Goal: Task Accomplishment & Management: Complete application form

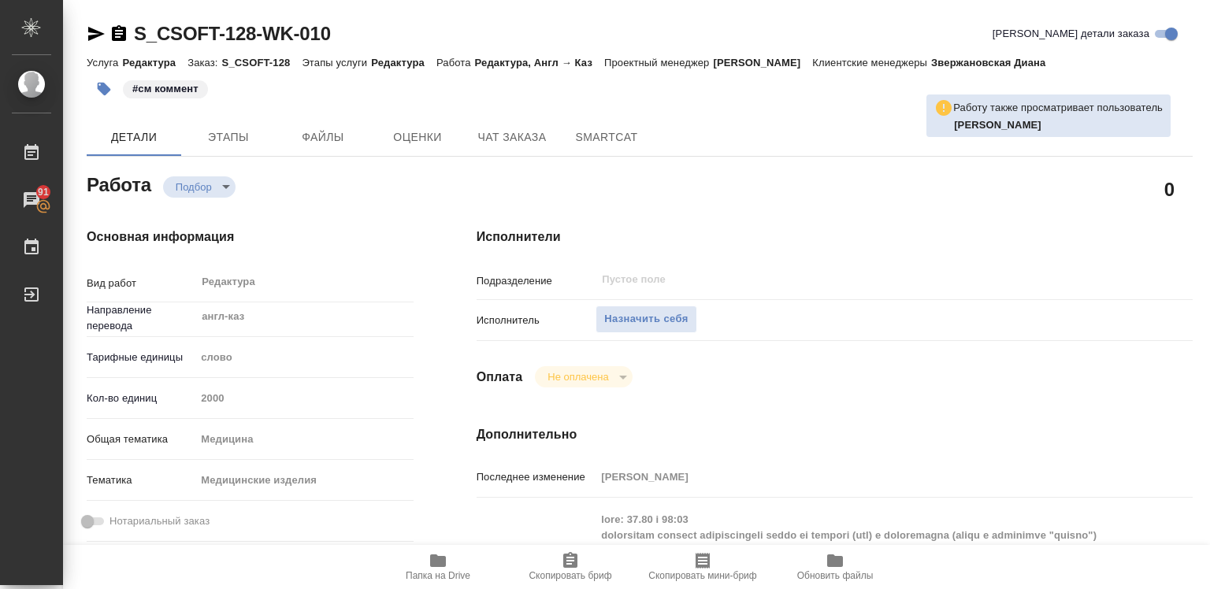
type textarea "x"
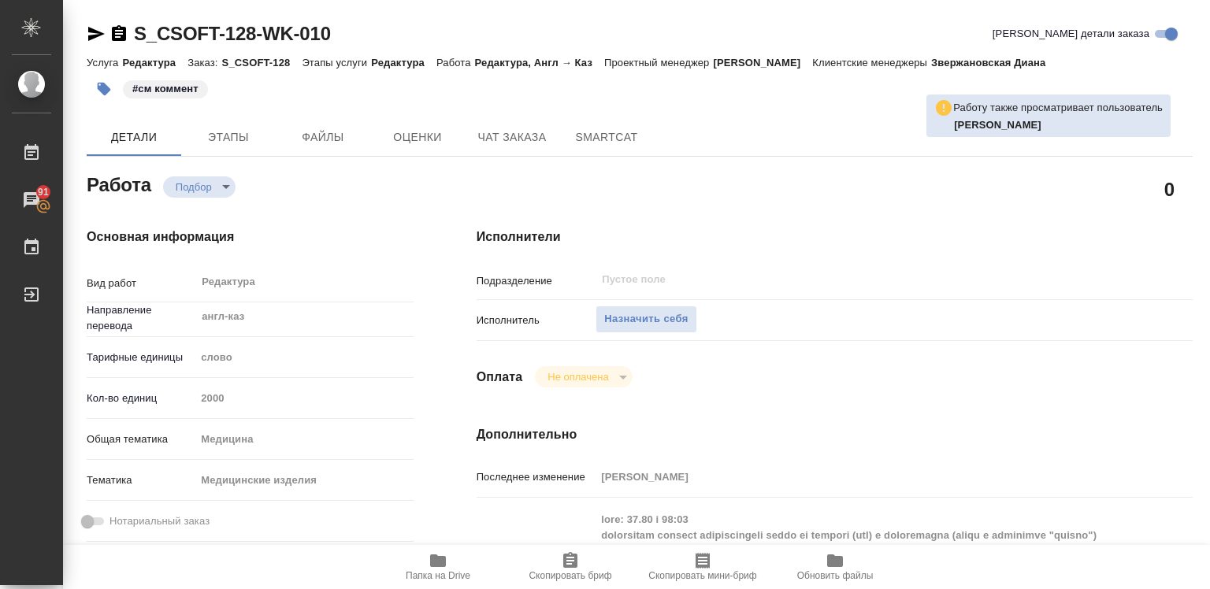
type textarea "x"
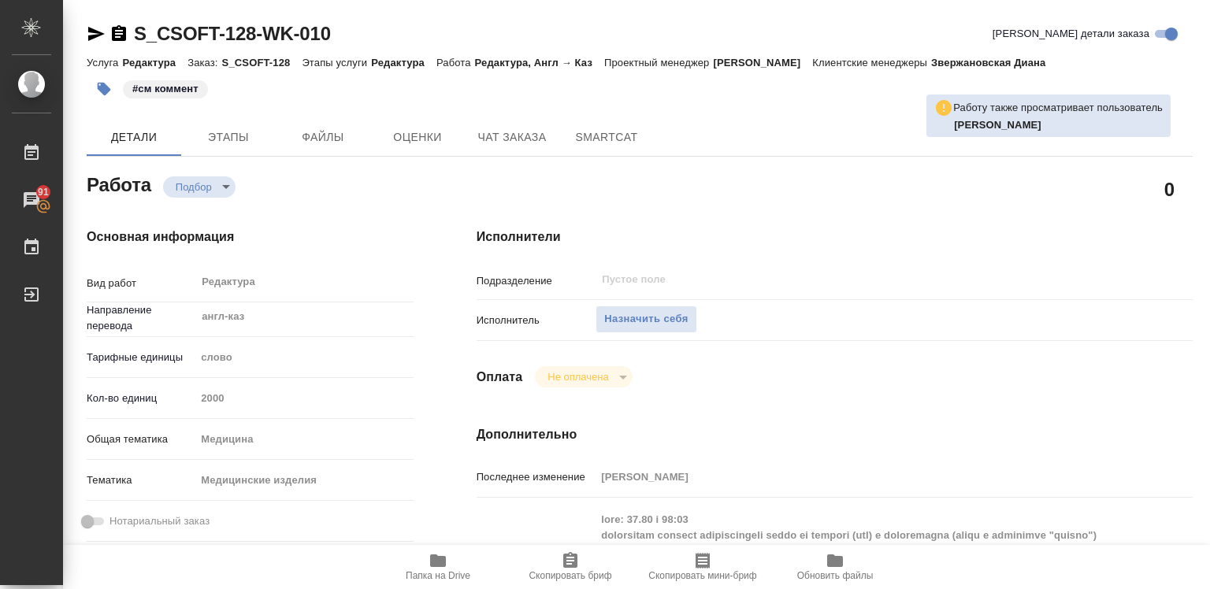
type textarea "x"
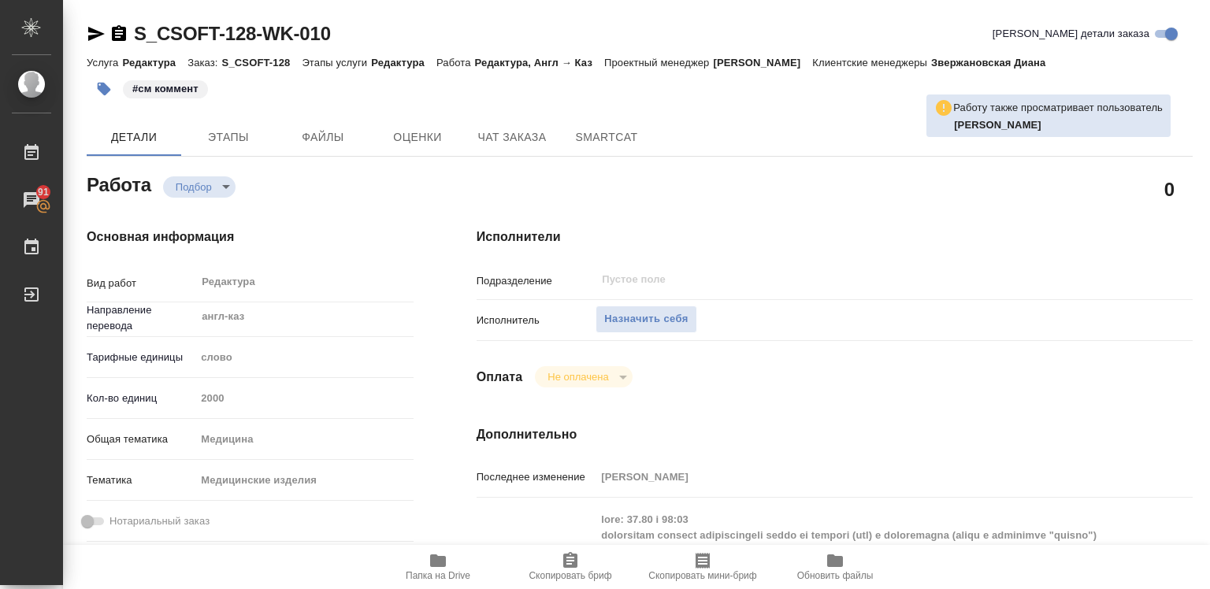
type textarea "x"
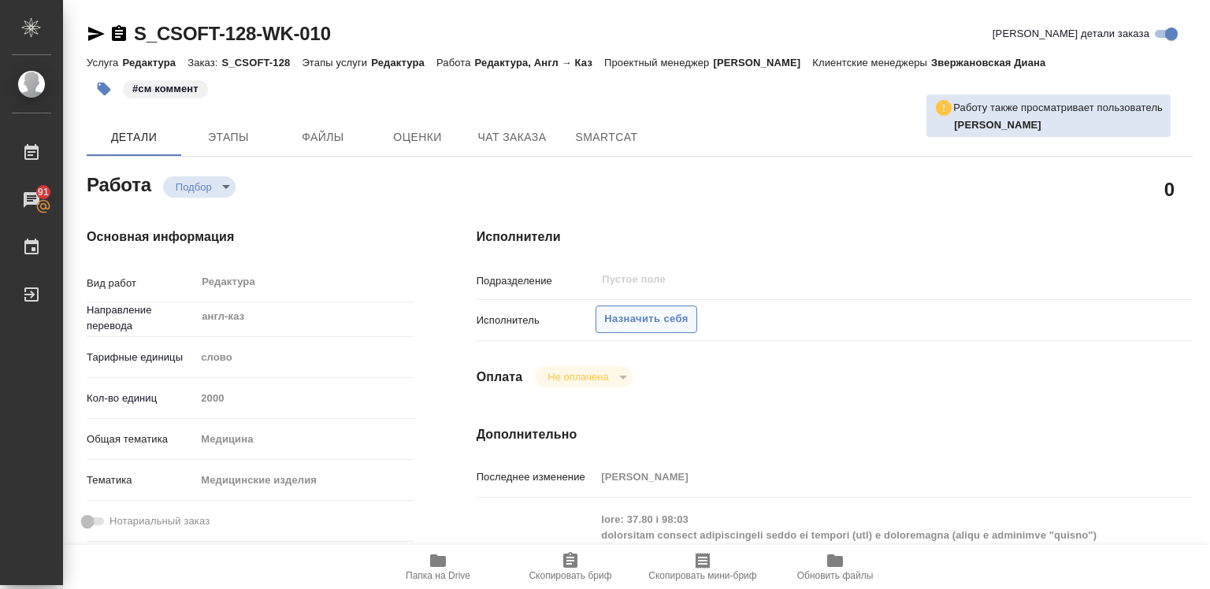
type textarea "x"
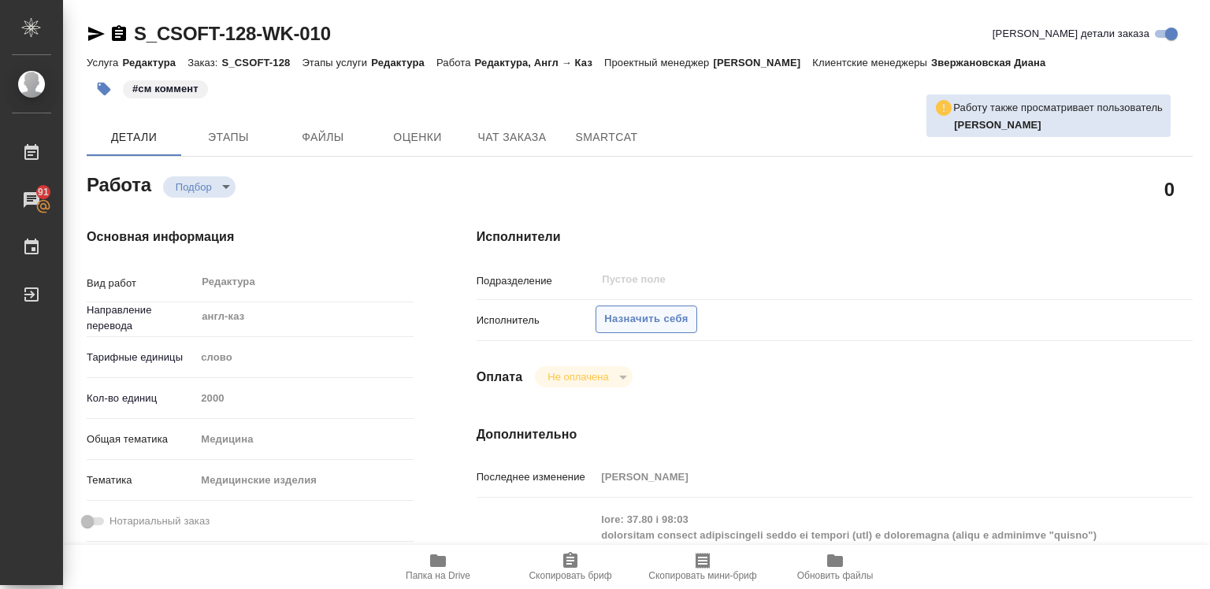
type textarea "x"
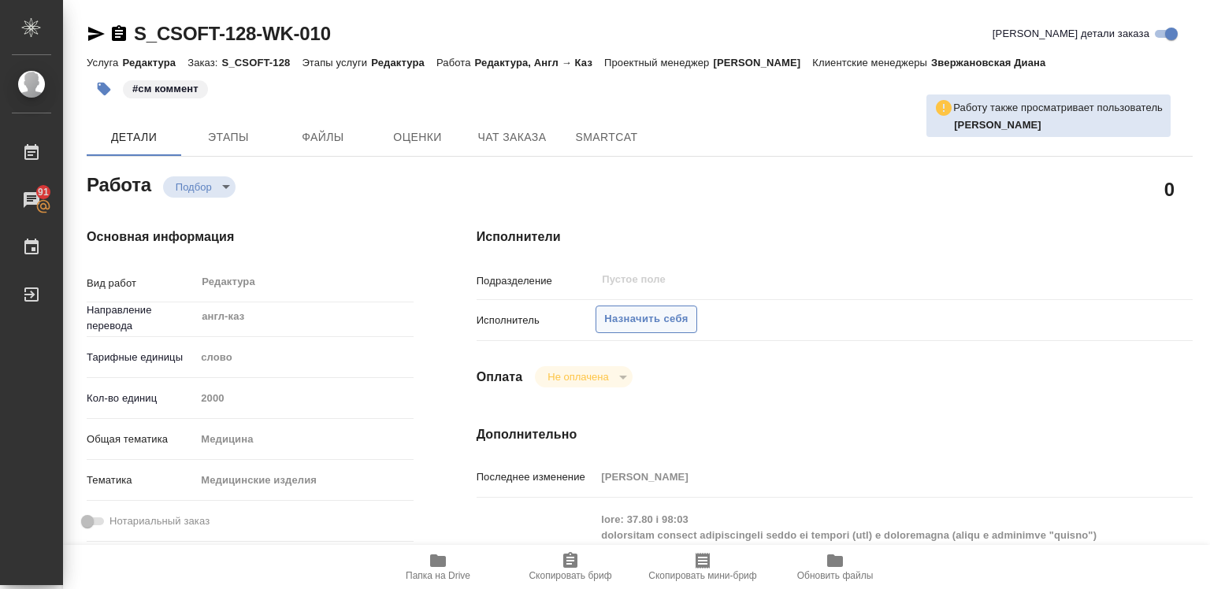
click at [638, 322] on span "Назначить себя" at bounding box center [646, 319] width 84 height 18
type textarea "x"
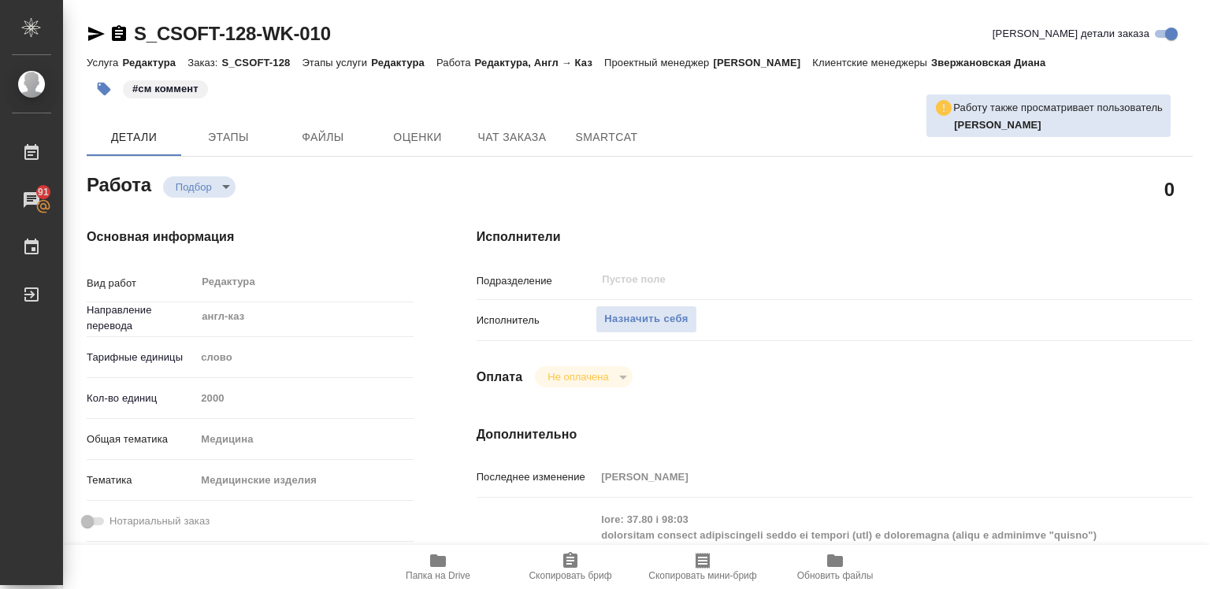
type textarea "x"
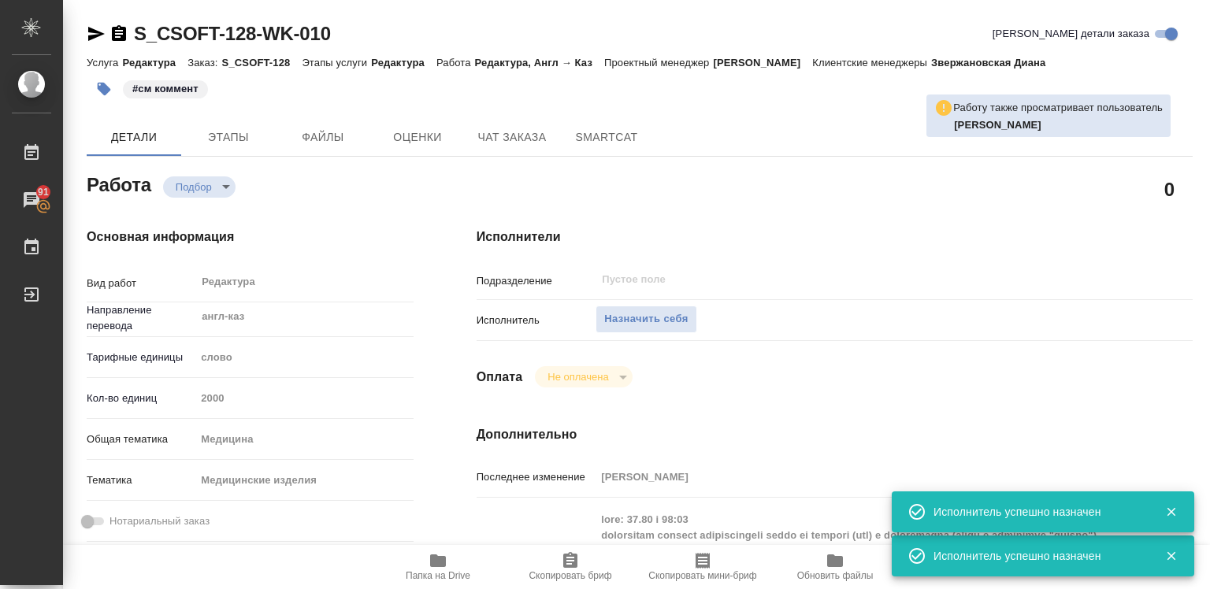
click at [1166, 510] on icon "button" at bounding box center [1171, 512] width 14 height 14
click at [1166, 510] on button "button" at bounding box center [1171, 512] width 32 height 14
click at [1166, 510] on div at bounding box center [1165, 512] width 46 height 22
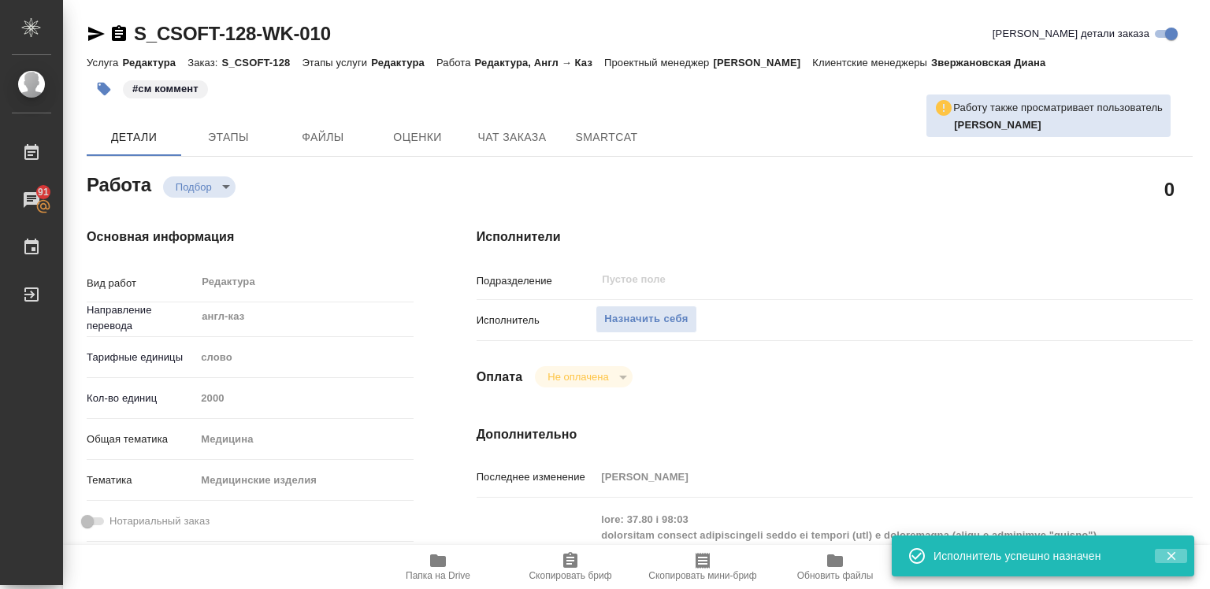
click at [1167, 552] on icon "button" at bounding box center [1171, 556] width 9 height 9
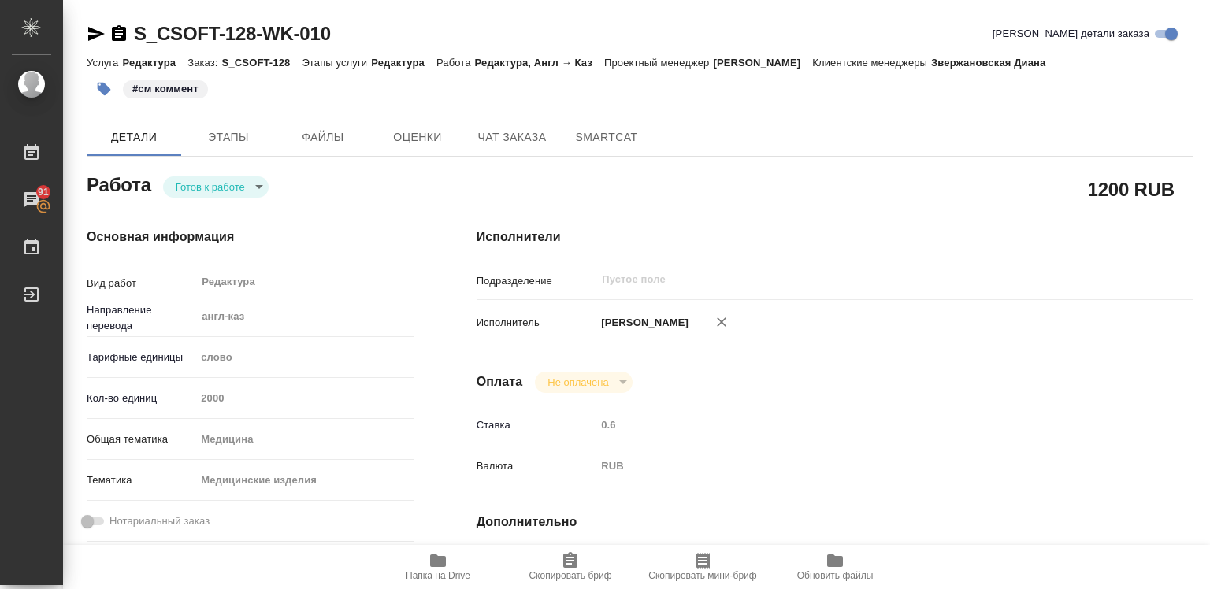
type textarea "x"
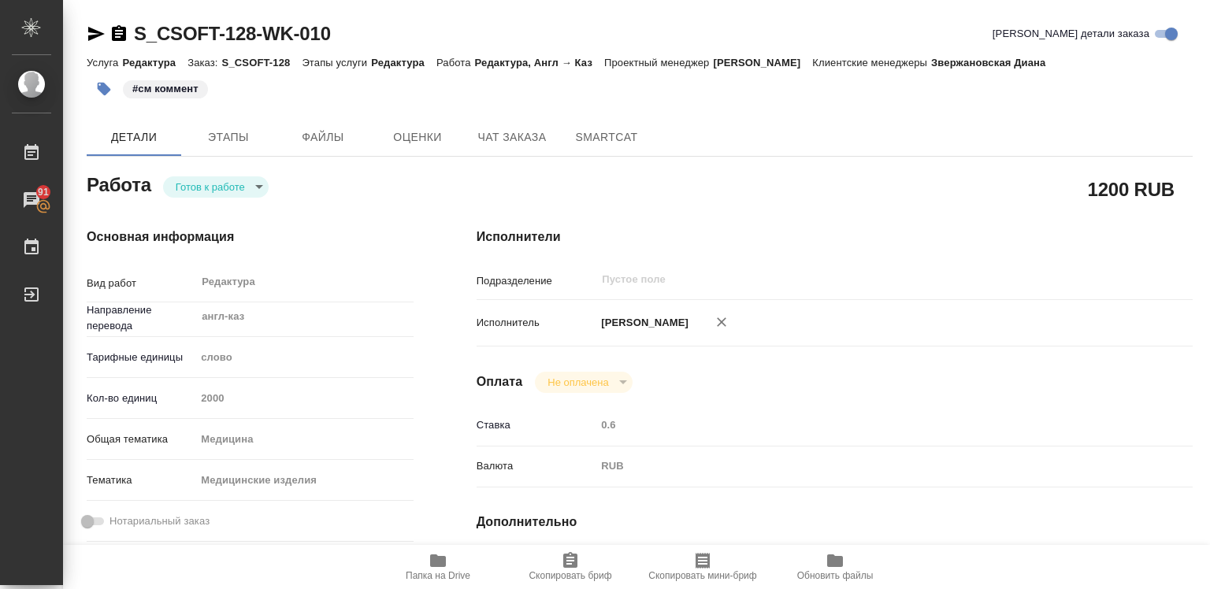
type textarea "x"
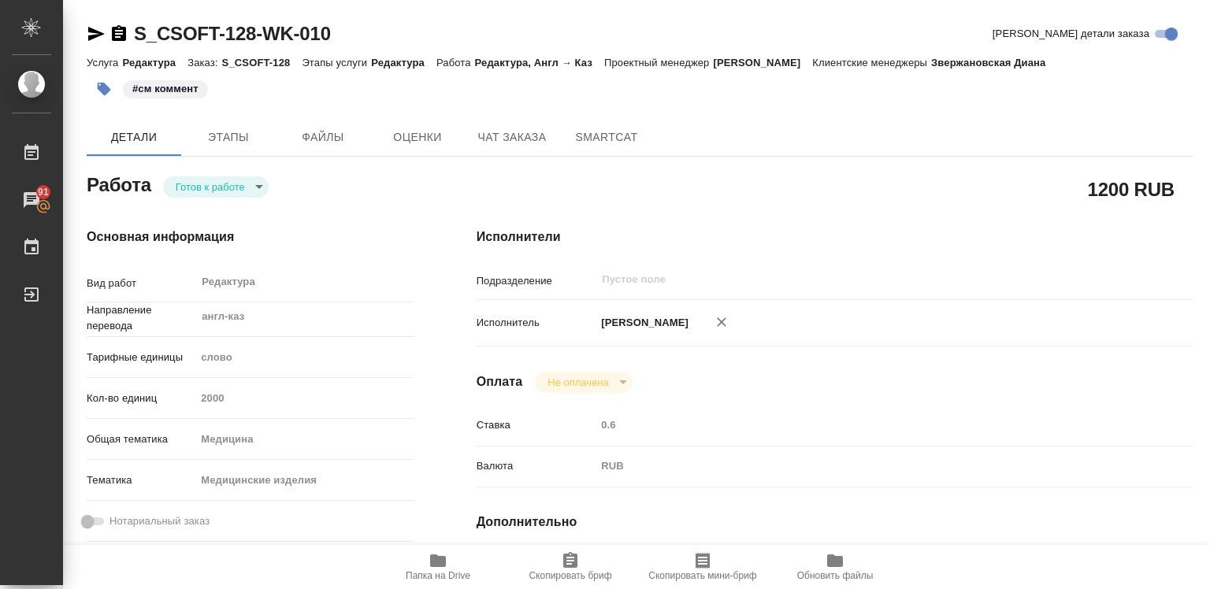
type textarea "x"
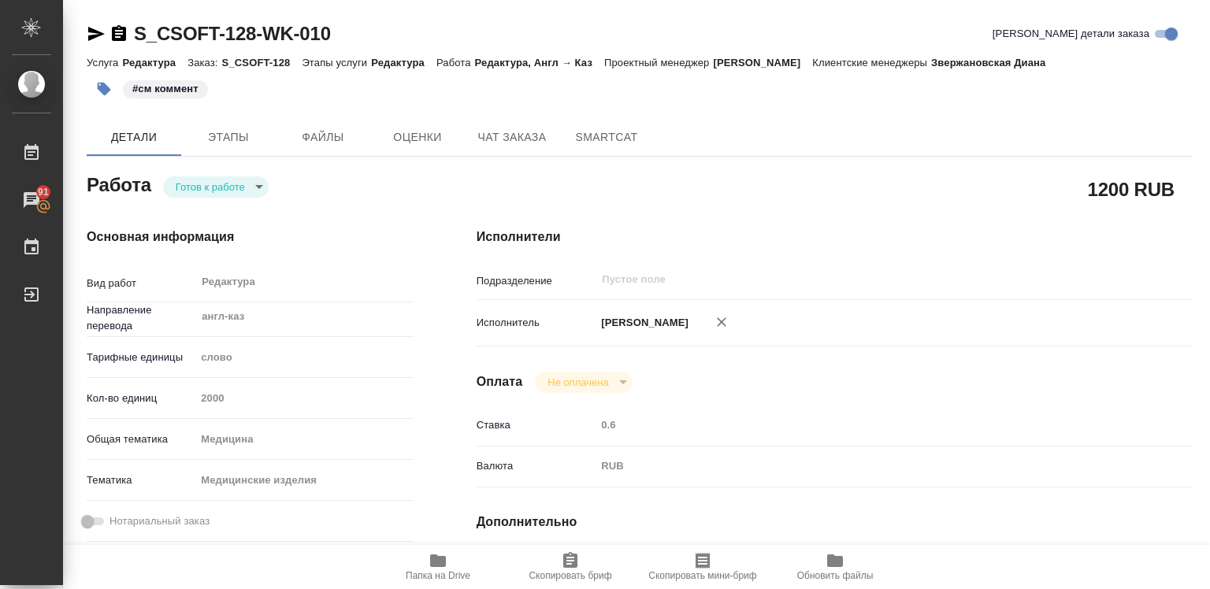
type textarea "x"
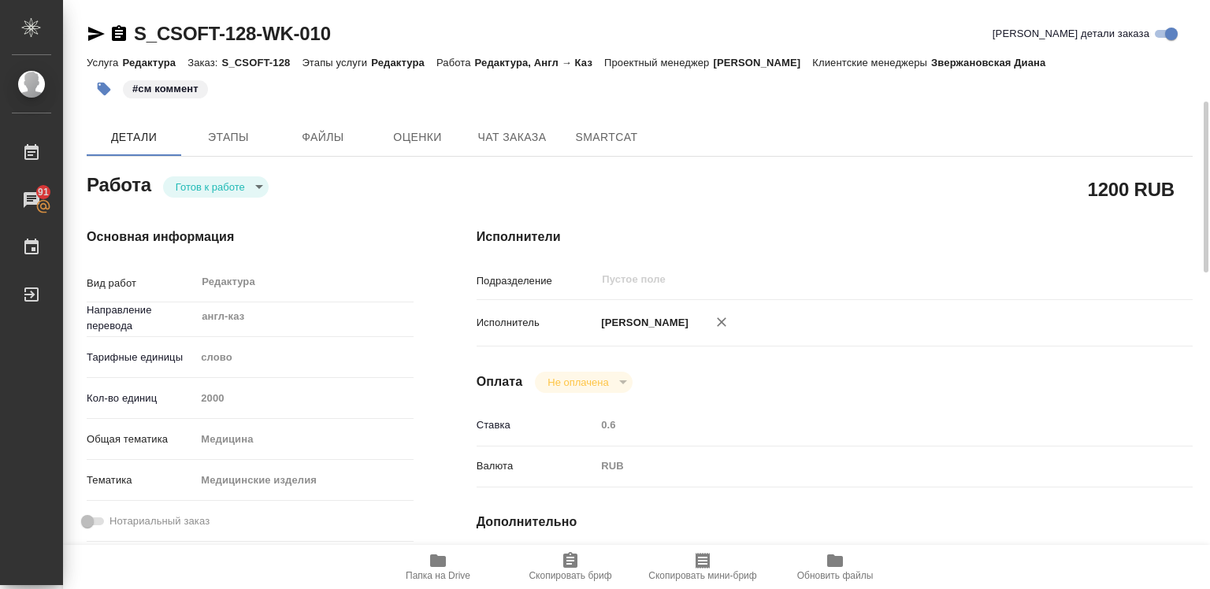
scroll to position [158, 0]
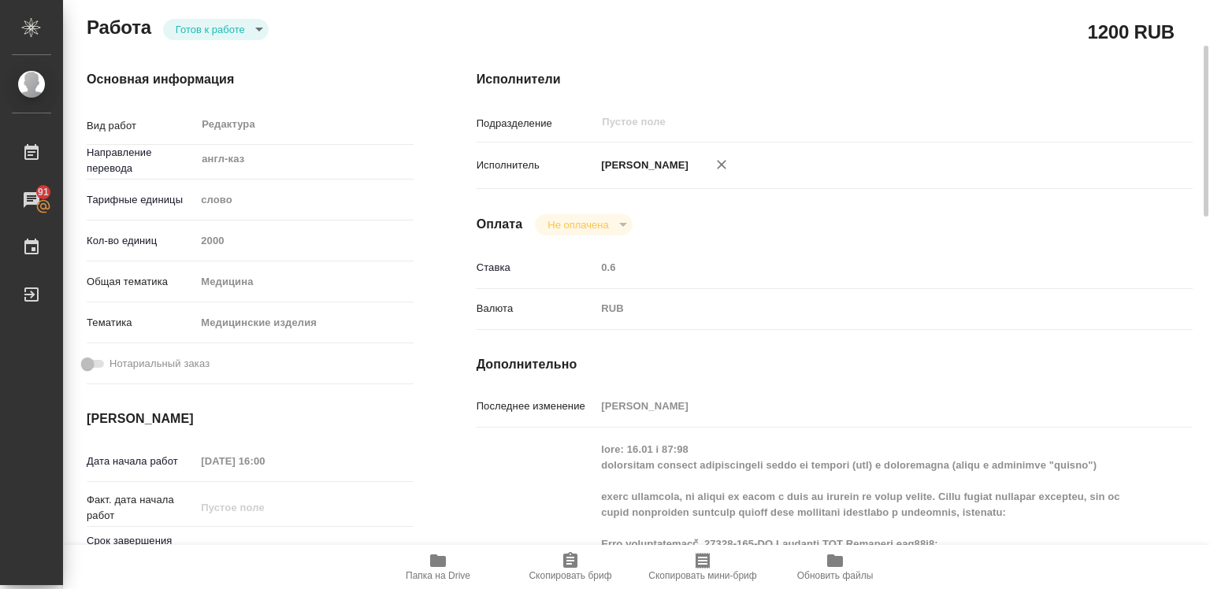
type textarea "x"
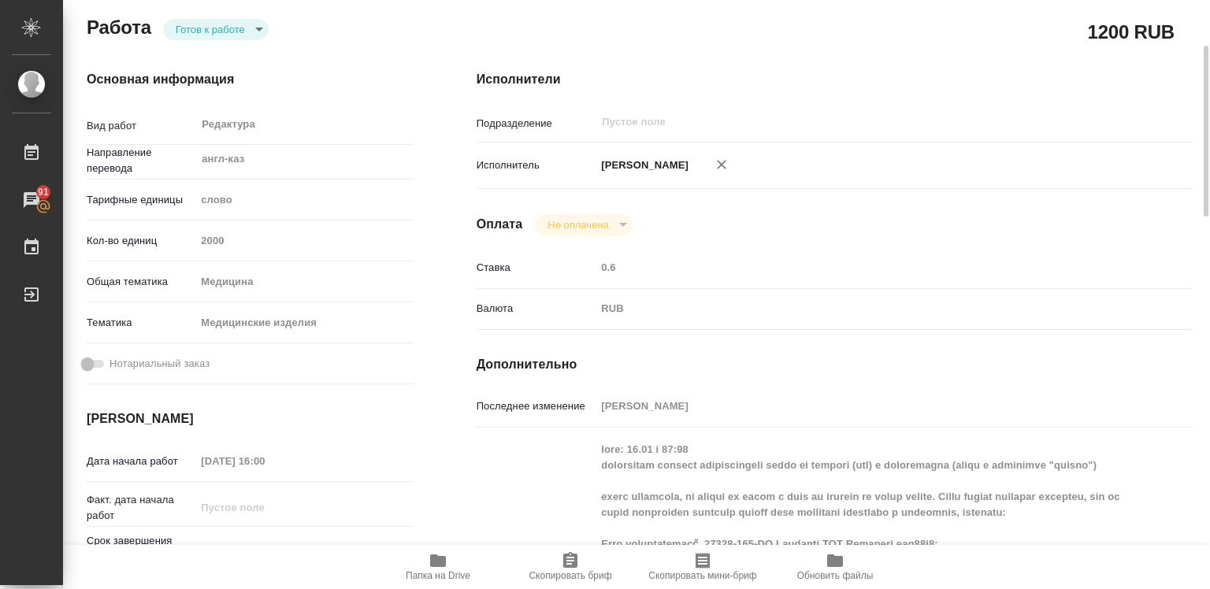
type textarea "x"
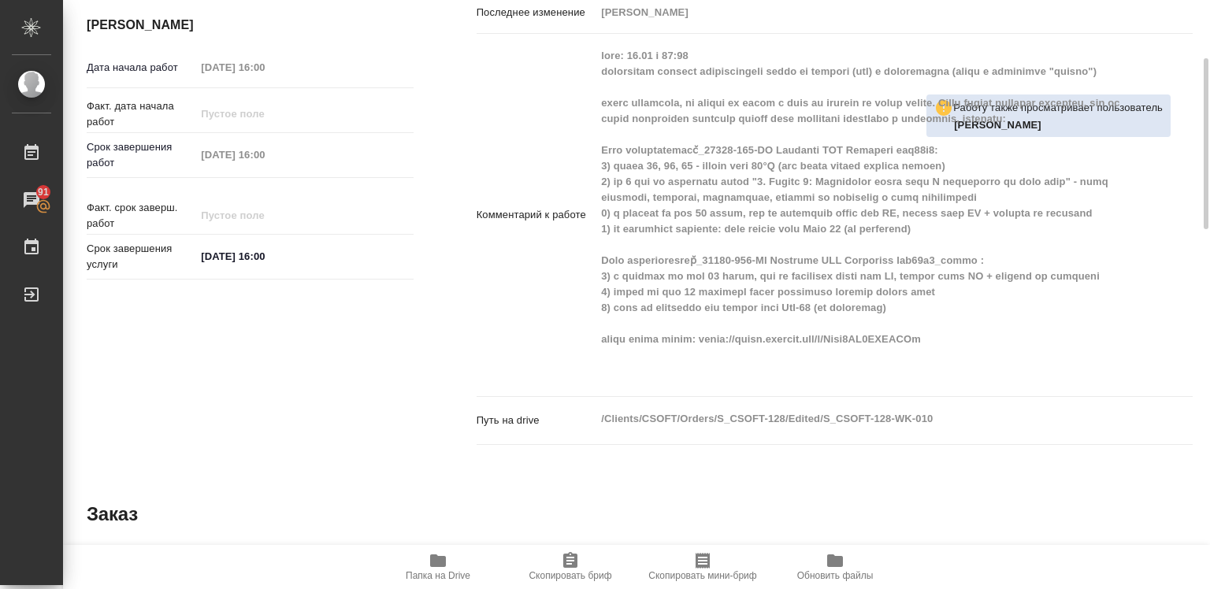
scroll to position [473, 0]
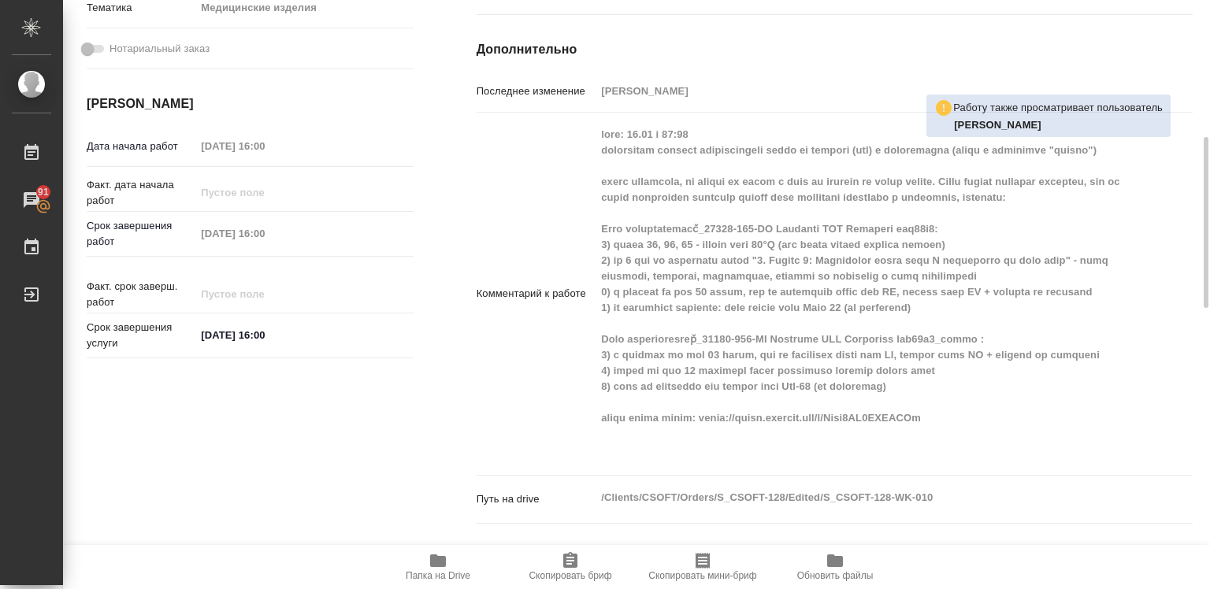
type textarea "x"
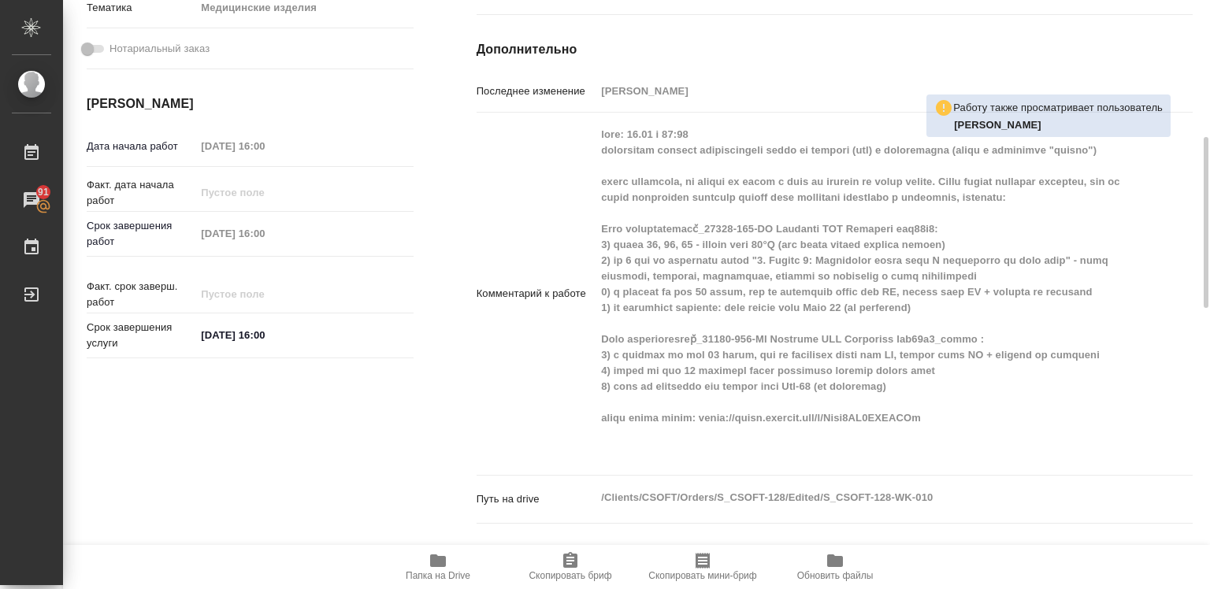
type textarea "x"
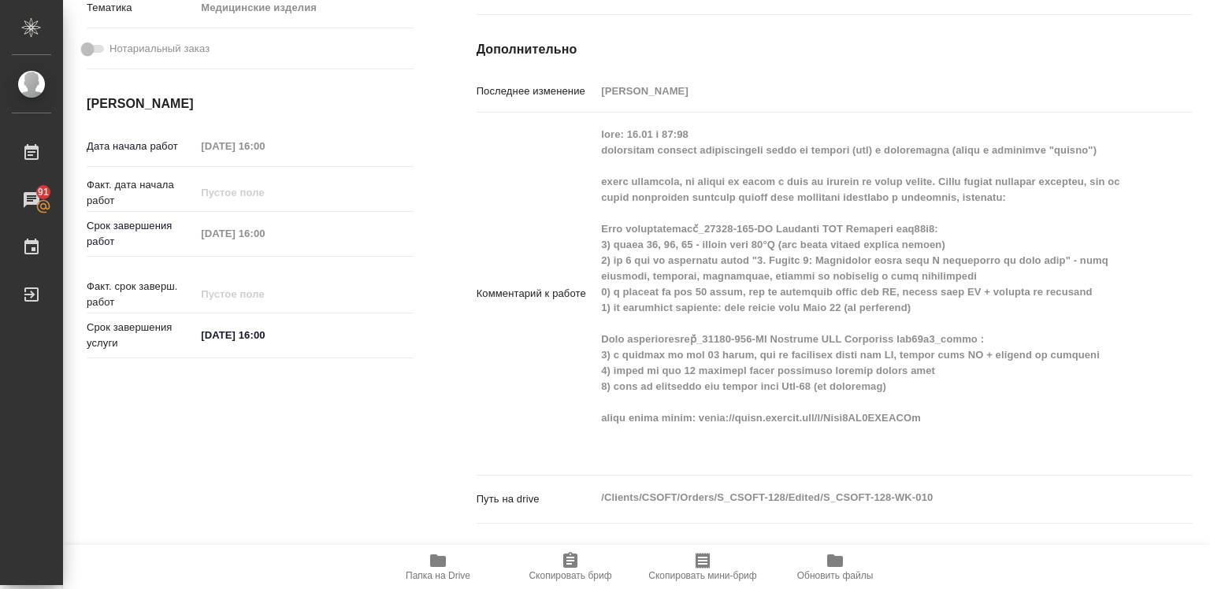
type textarea "x"
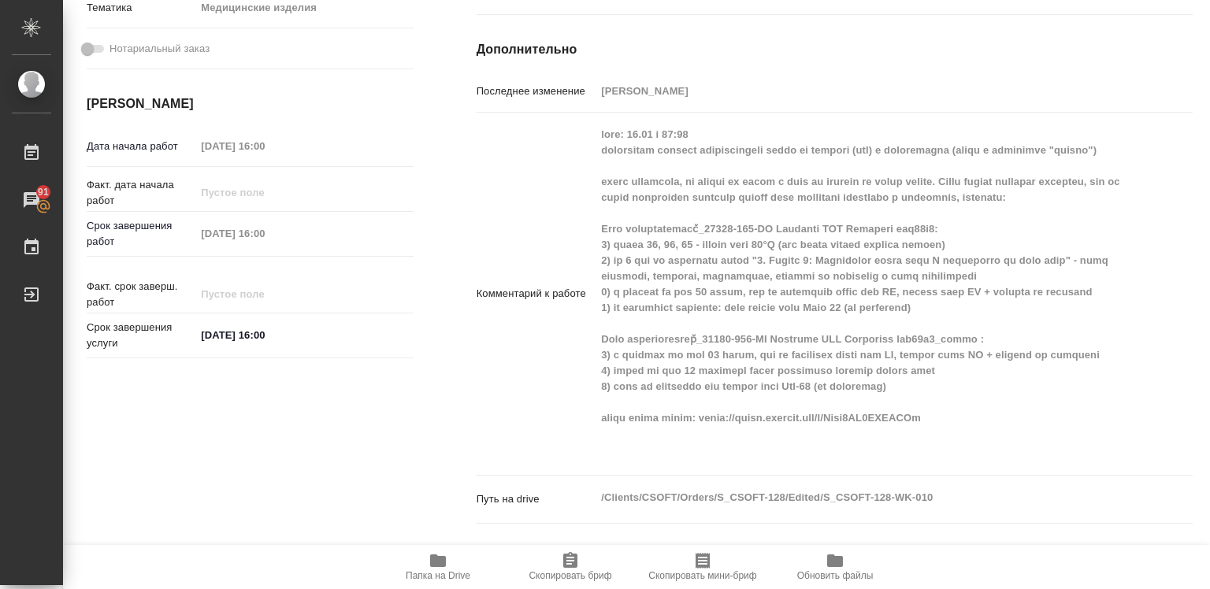
type textarea "x"
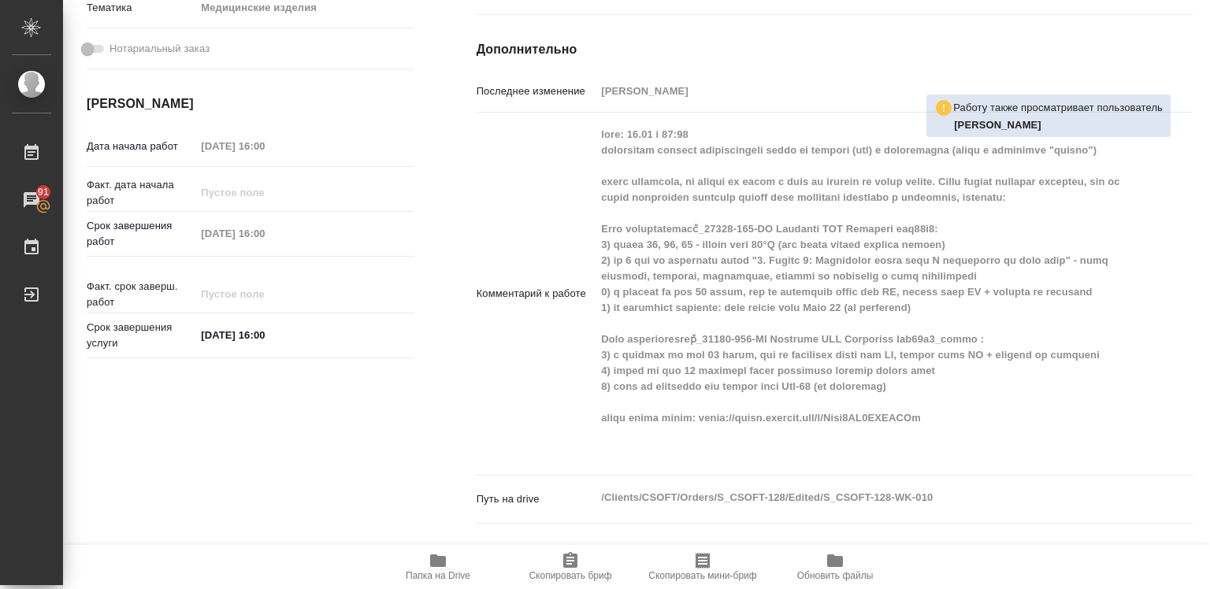
scroll to position [551, 0]
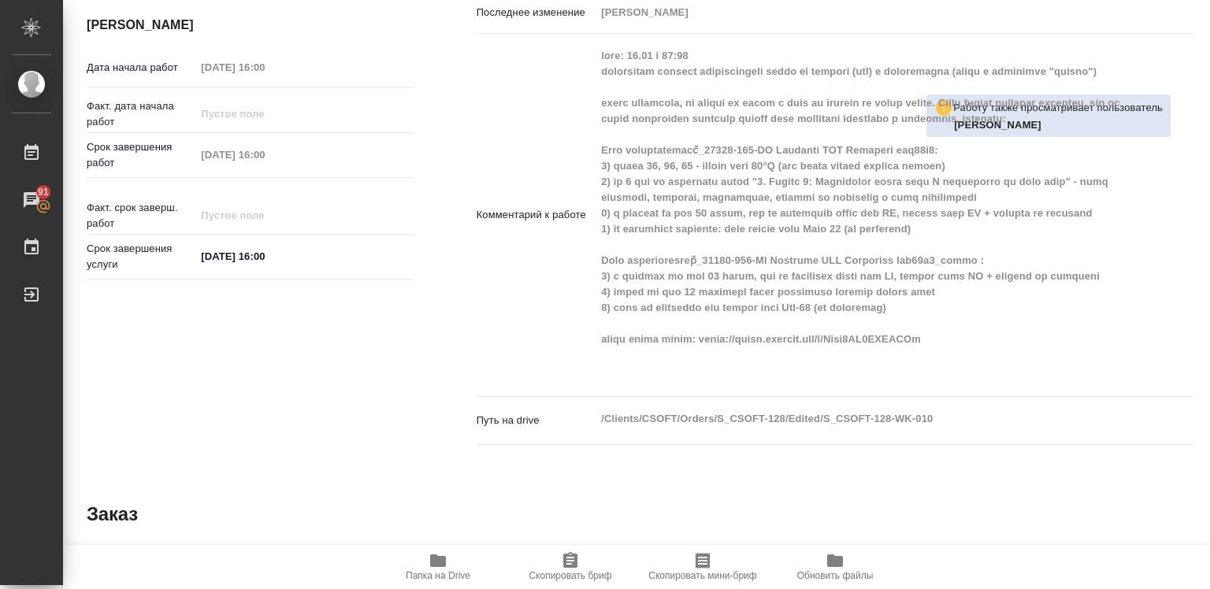
click at [907, 386] on div "x" at bounding box center [864, 215] width 537 height 350
click at [730, 391] on div "Комментарий к работе x" at bounding box center [835, 221] width 716 height 363
drag, startPoint x: 730, startPoint y: 391, endPoint x: 716, endPoint y: 386, distance: 14.9
click at [730, 391] on div "Комментарий к работе x" at bounding box center [835, 221] width 716 height 363
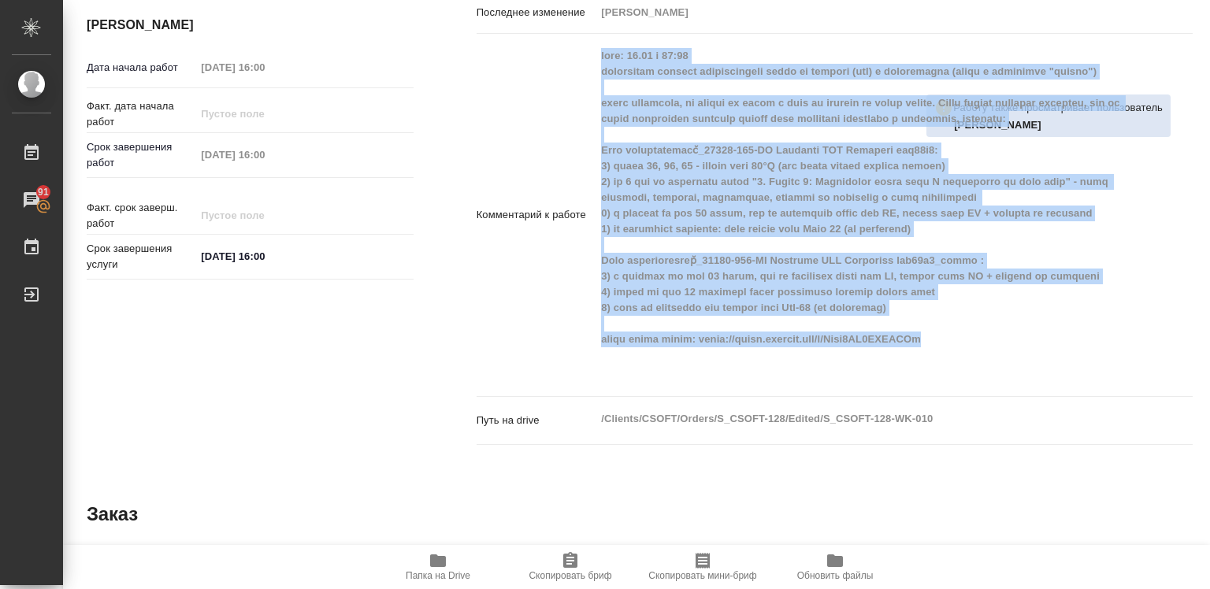
click at [730, 391] on div "Комментарий к работе x" at bounding box center [835, 221] width 716 height 363
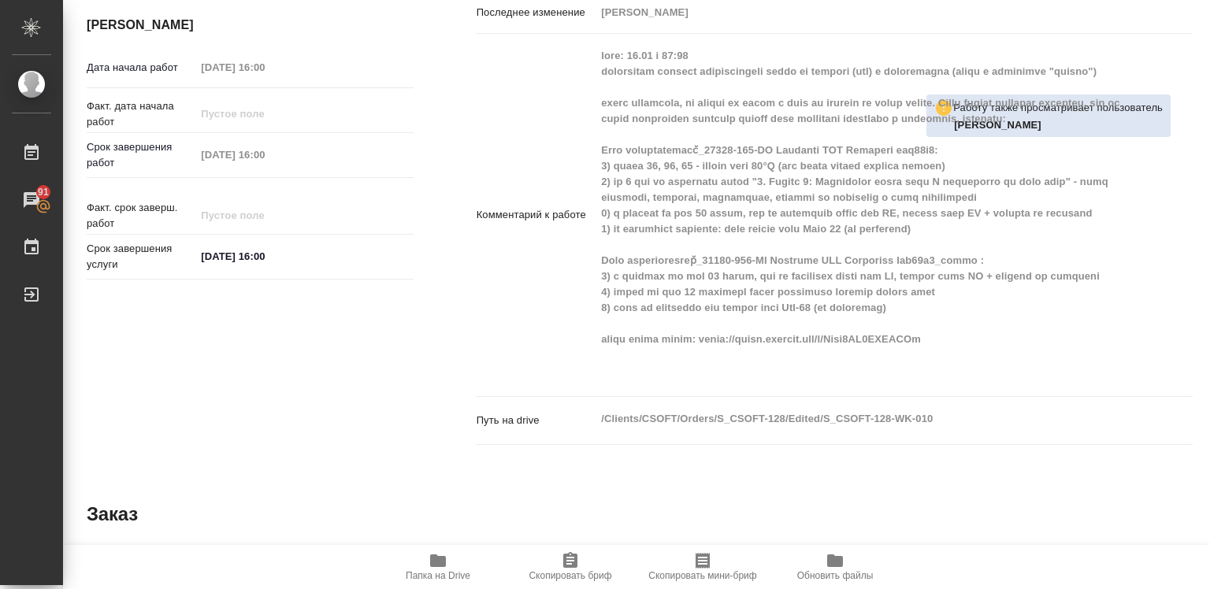
click at [726, 393] on div "Комментарий к работе x" at bounding box center [835, 221] width 716 height 363
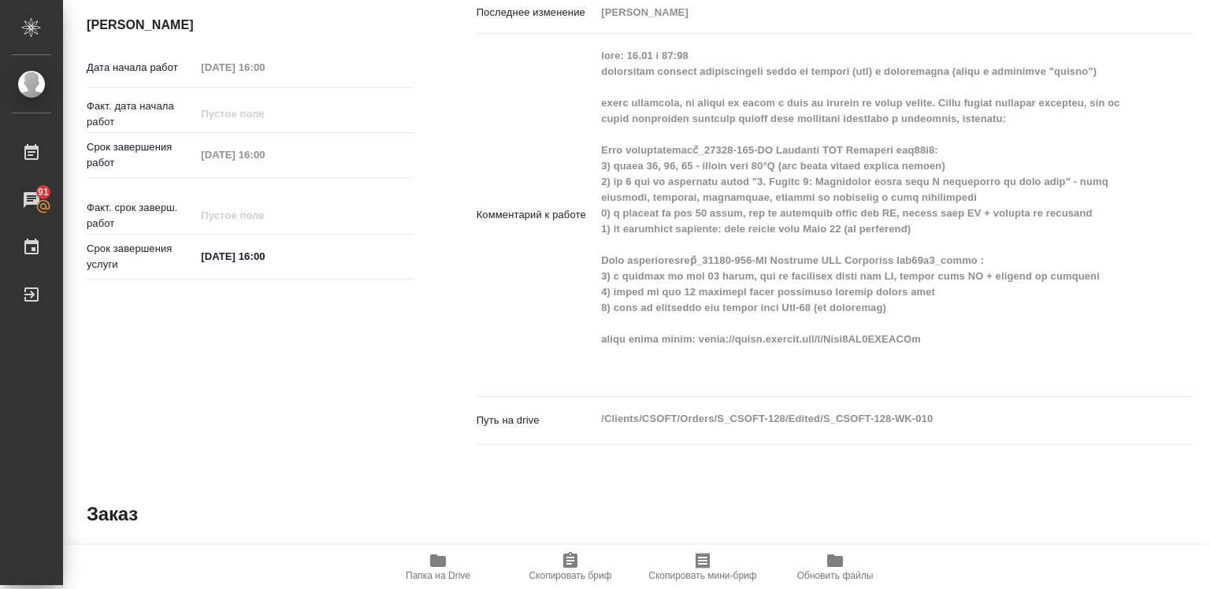
scroll to position [473, 0]
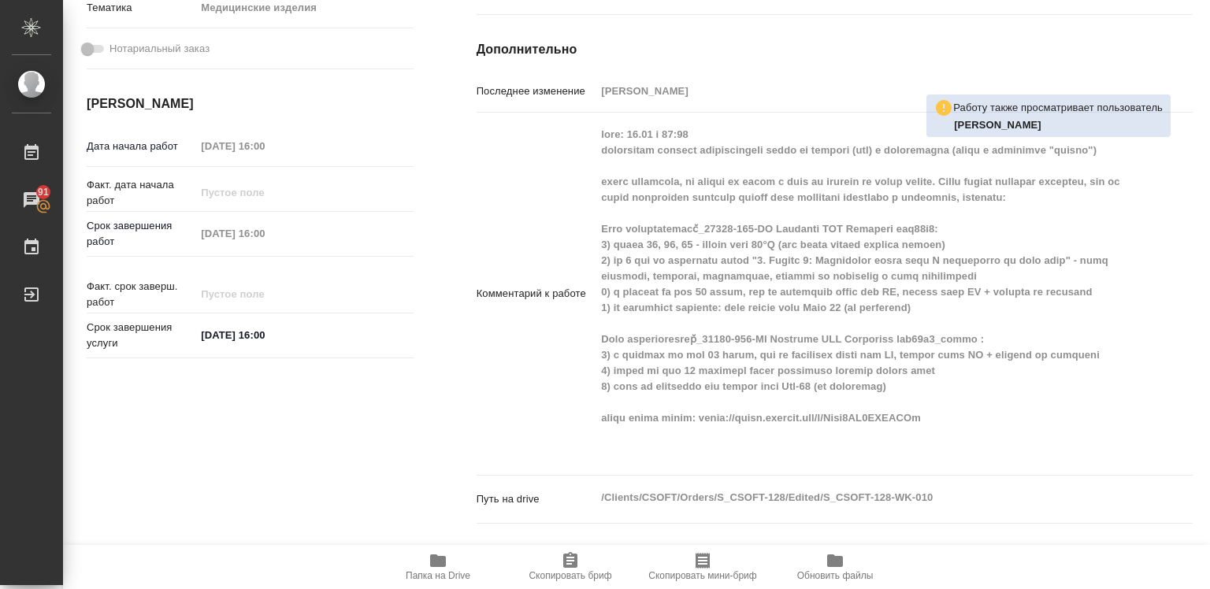
type textarea "x"
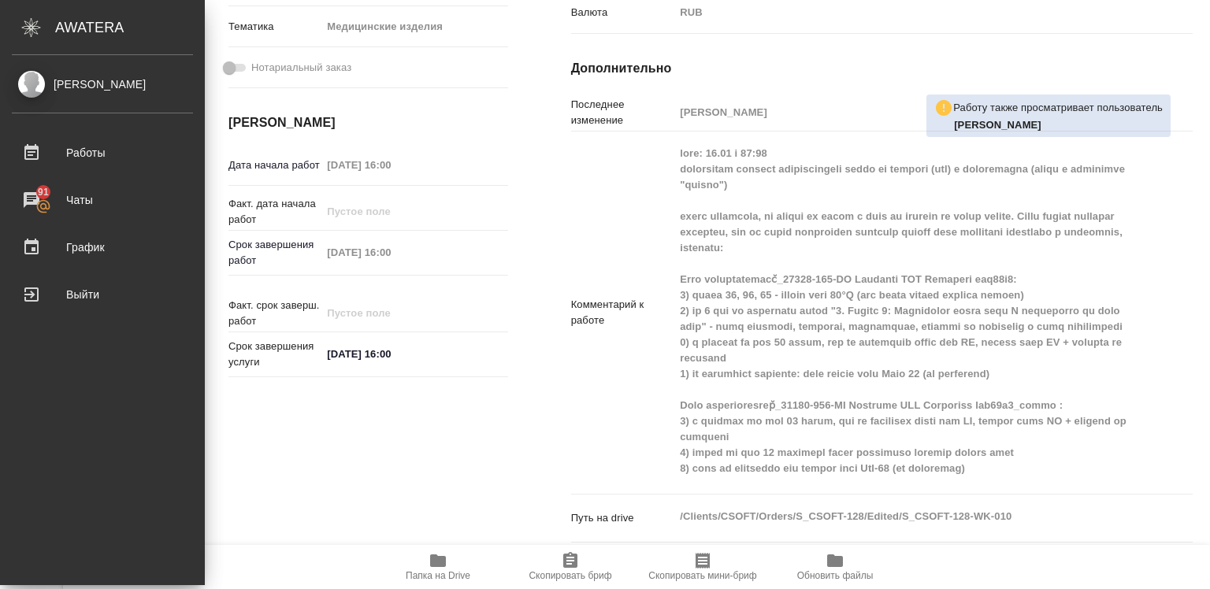
type textarea "x"
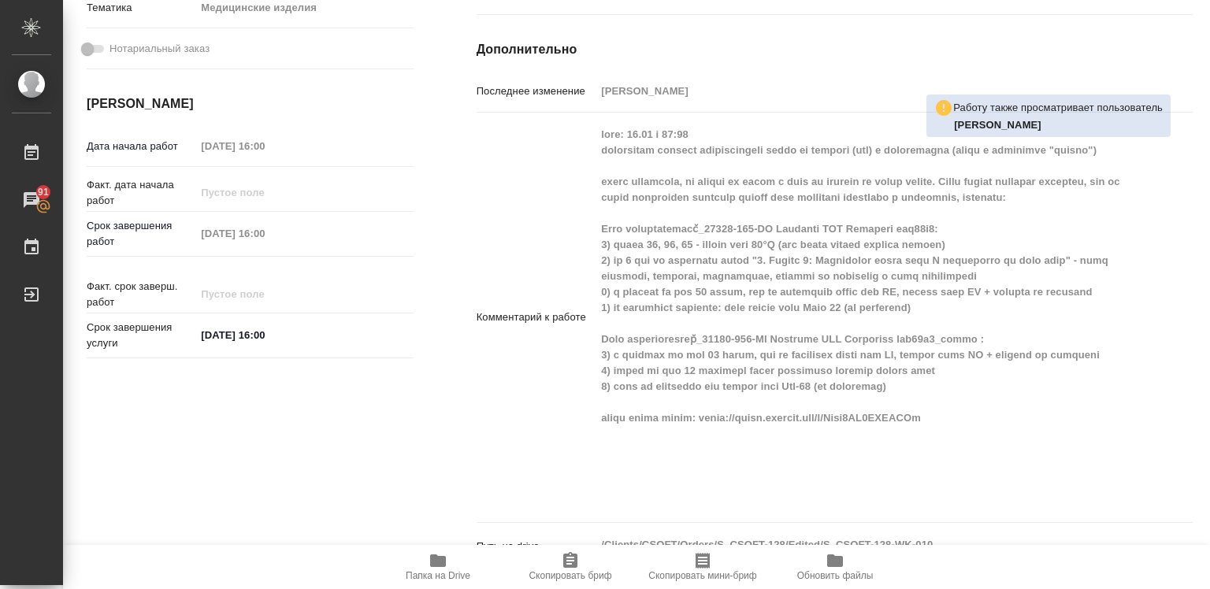
type textarea "x"
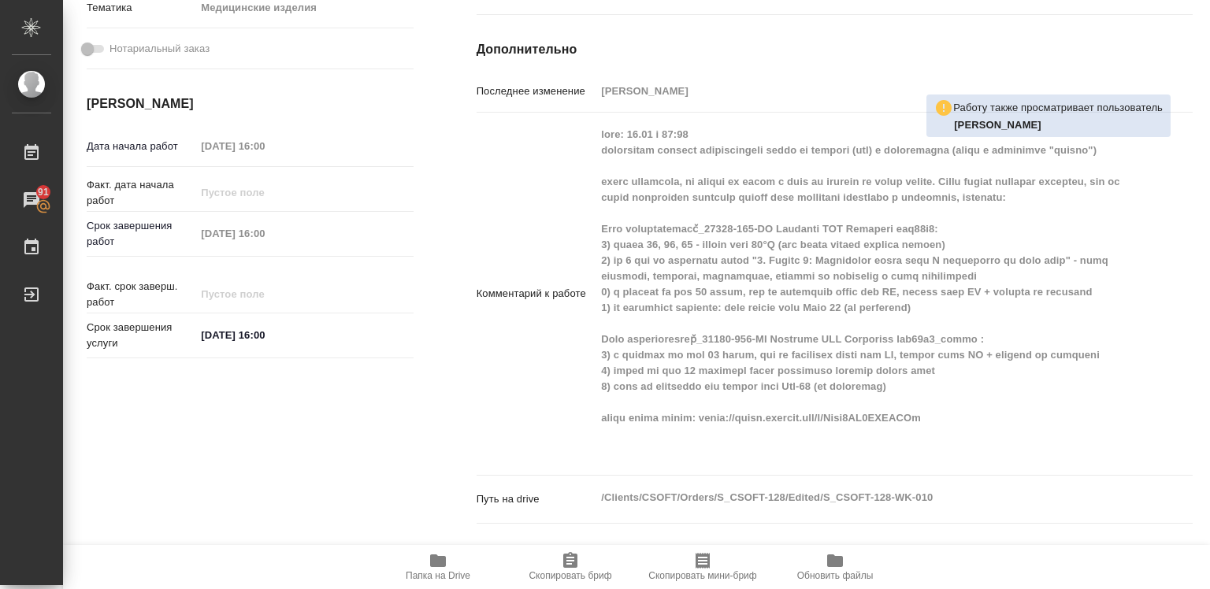
type textarea "x"
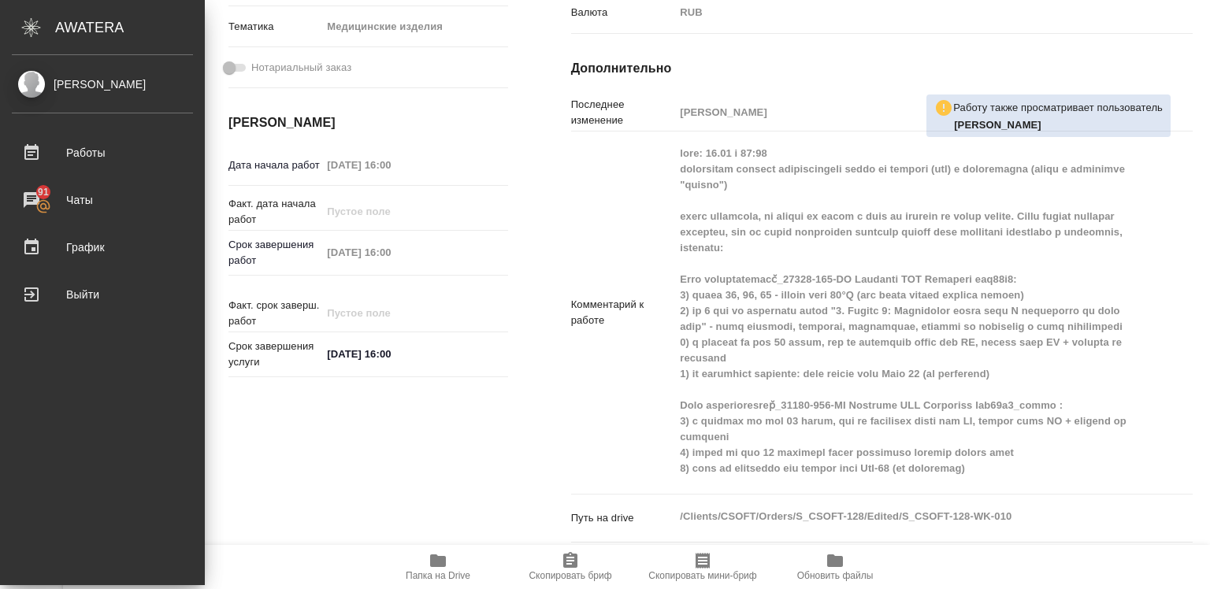
type textarea "x"
